Goal: Obtain resource: Download file/media

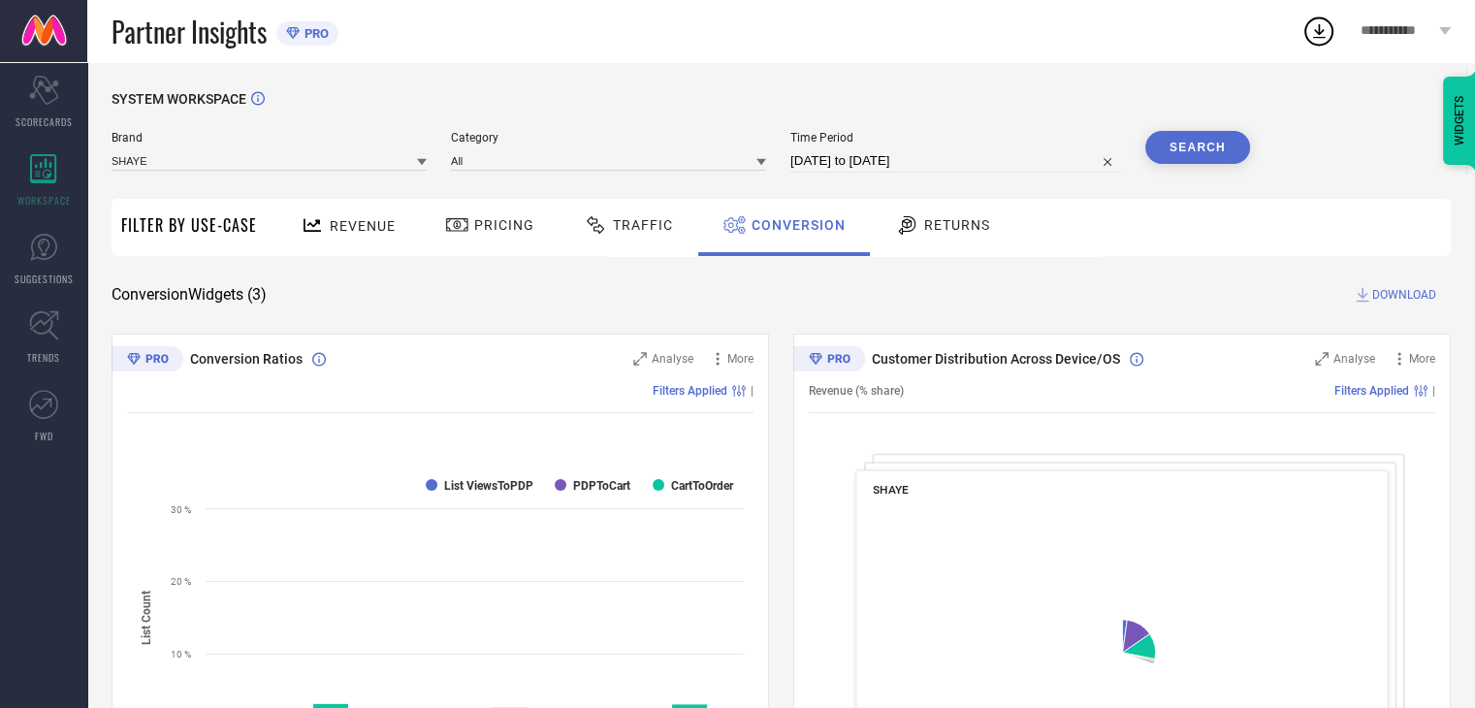
click at [984, 161] on input "[DATE] to [DATE]" at bounding box center [956, 160] width 331 height 23
select select "7"
select select "2025"
select select "8"
select select "2025"
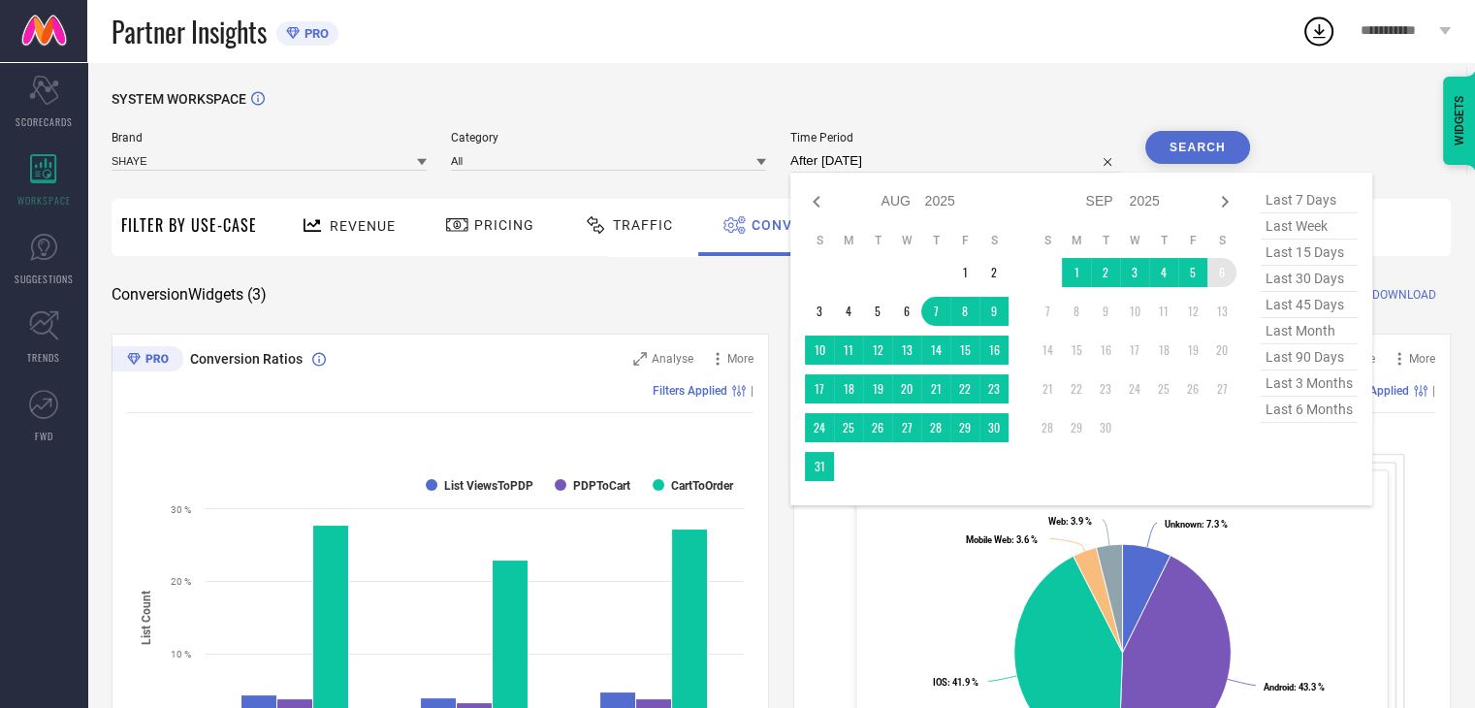
click at [1231, 278] on td "6" at bounding box center [1222, 272] width 29 height 29
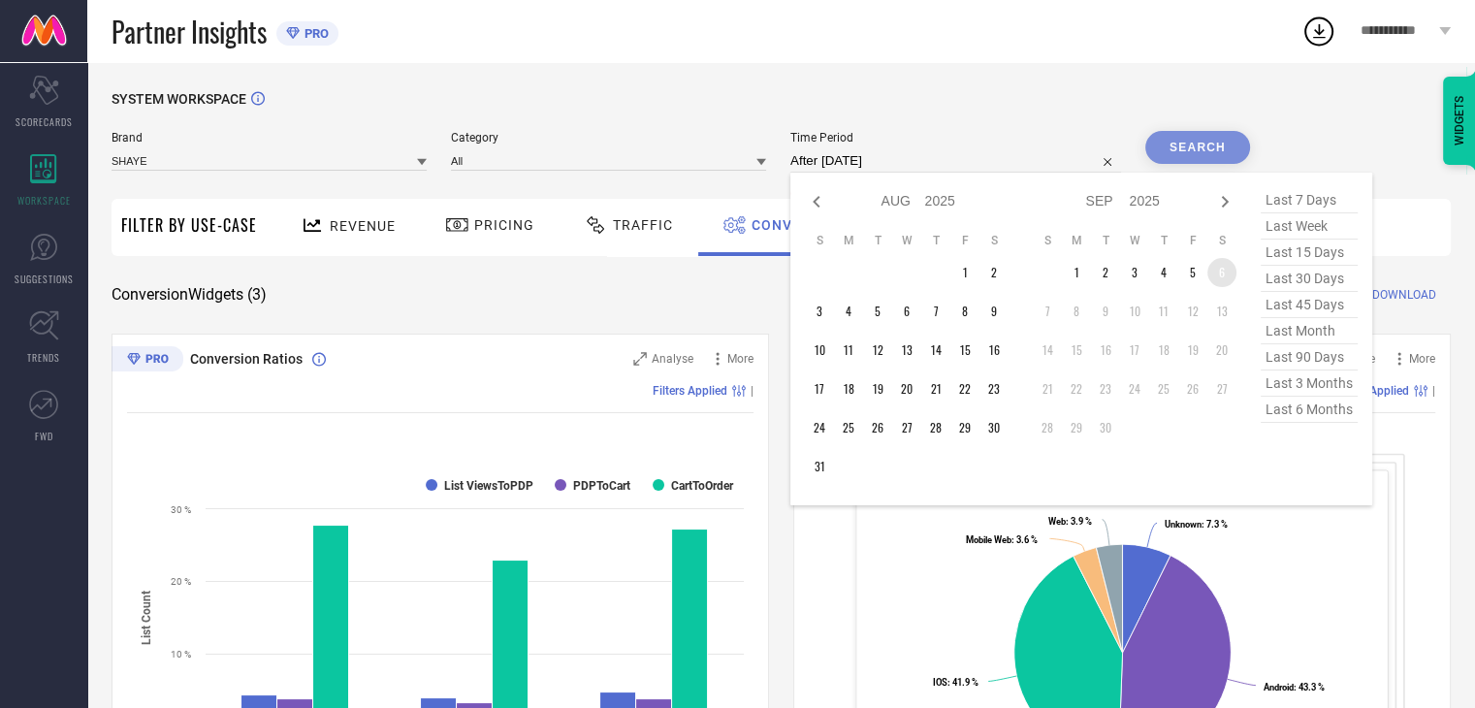
type input "[DATE] to [DATE]"
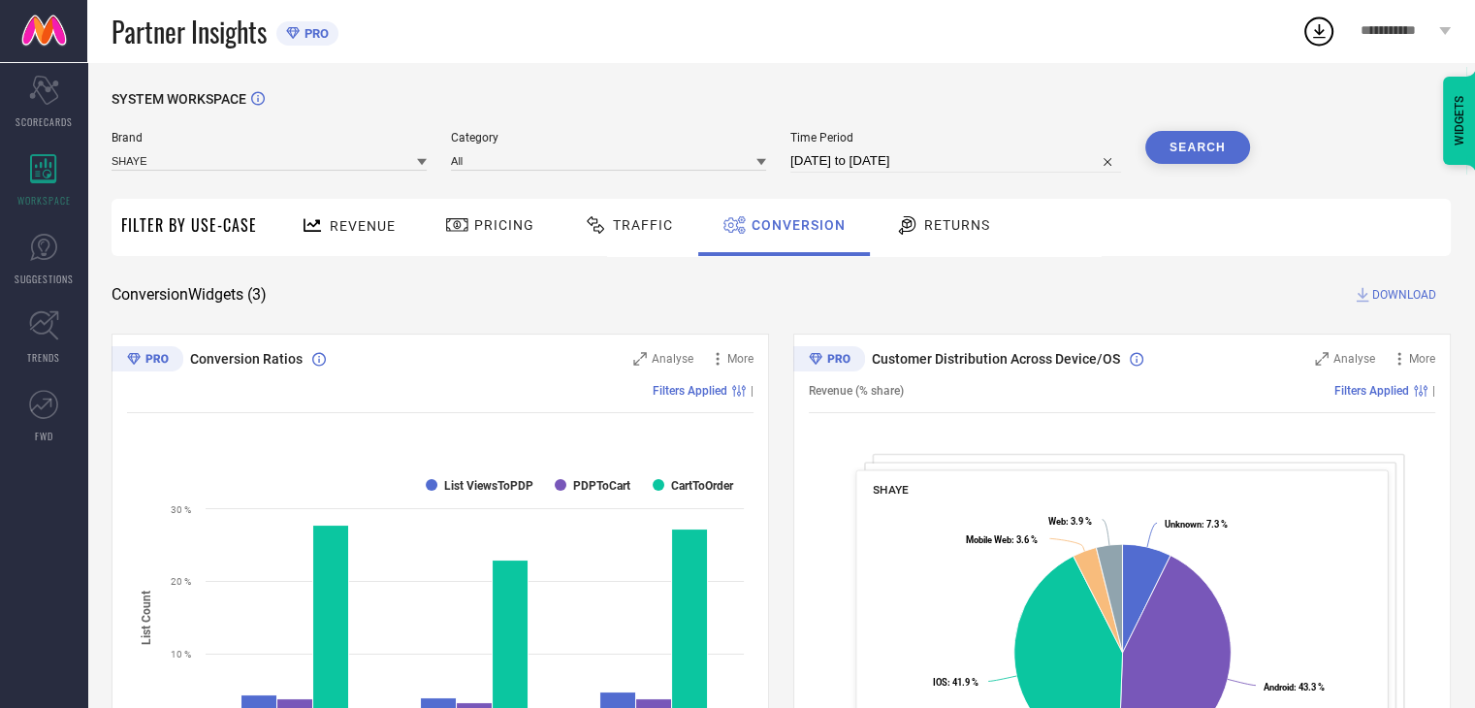
click at [1219, 123] on div "SYSTEM WORKSPACE" at bounding box center [782, 111] width 1340 height 40
click at [1216, 144] on button "Search" at bounding box center [1198, 147] width 105 height 33
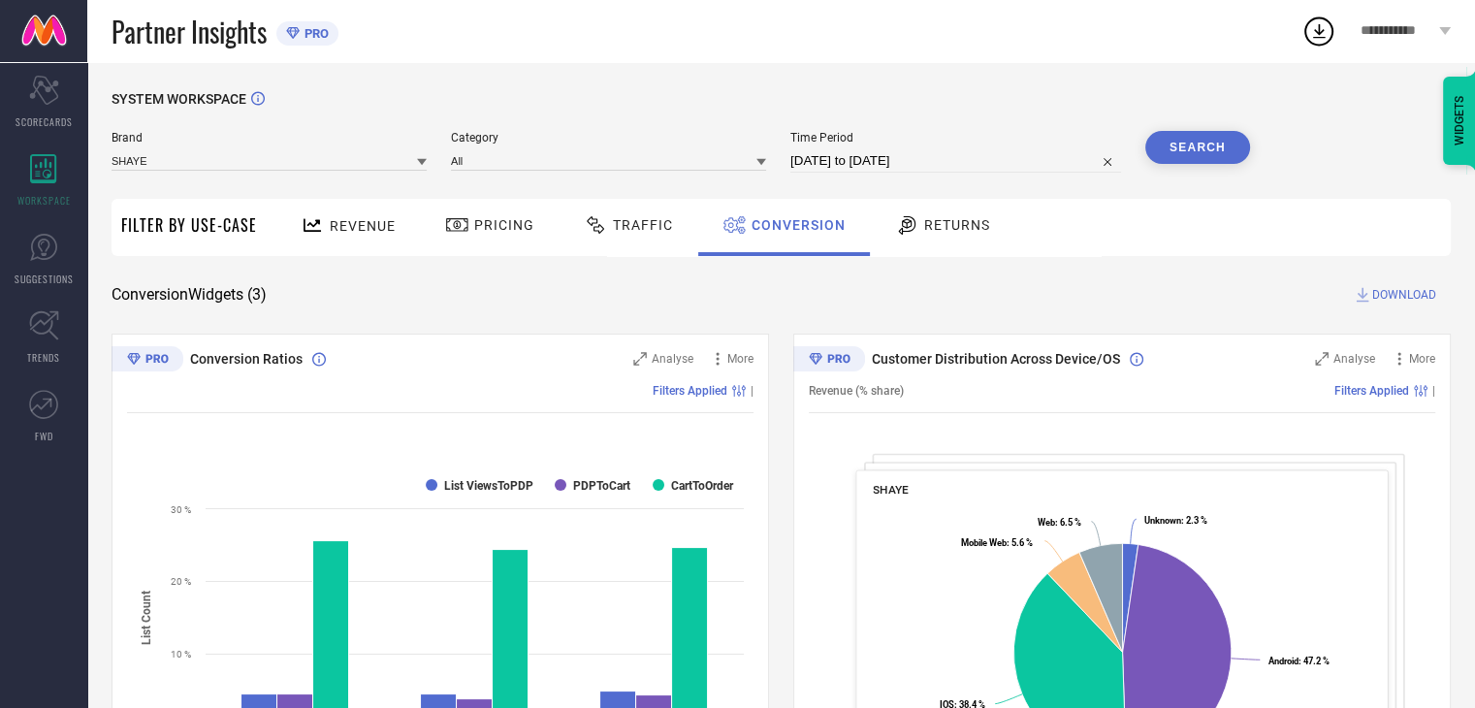
click at [1398, 300] on span "DOWNLOAD" at bounding box center [1405, 294] width 64 height 19
